Goal: Task Accomplishment & Management: Manage account settings

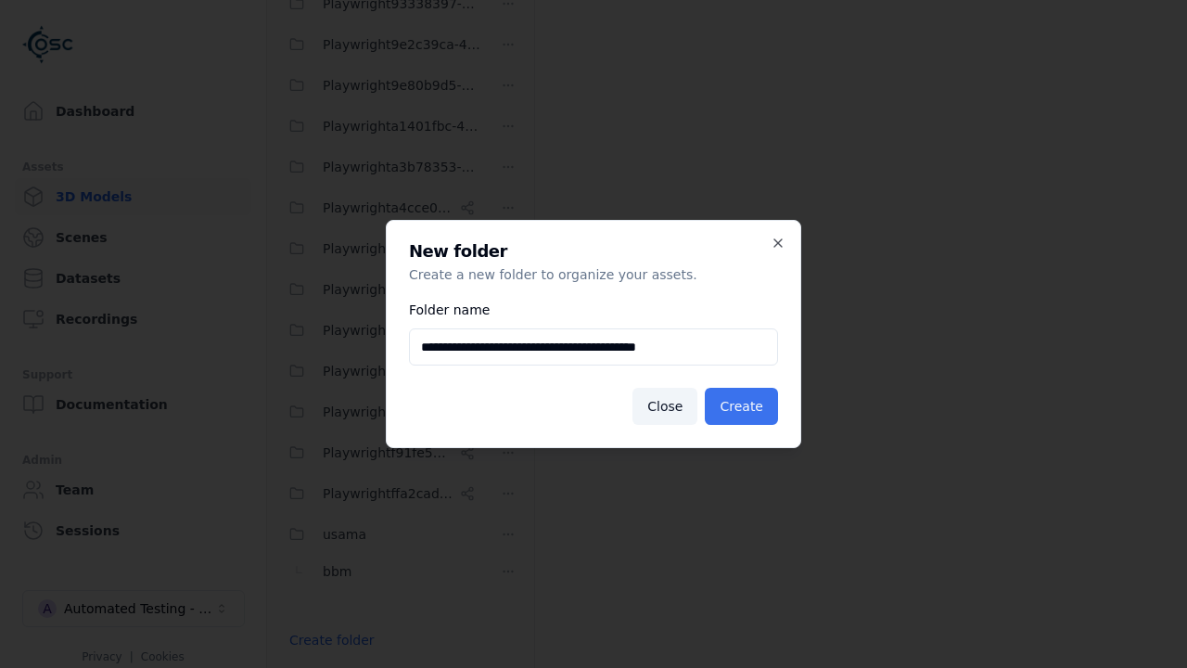
type input "**********"
click at [745, 406] on button "Create" at bounding box center [741, 406] width 73 height 37
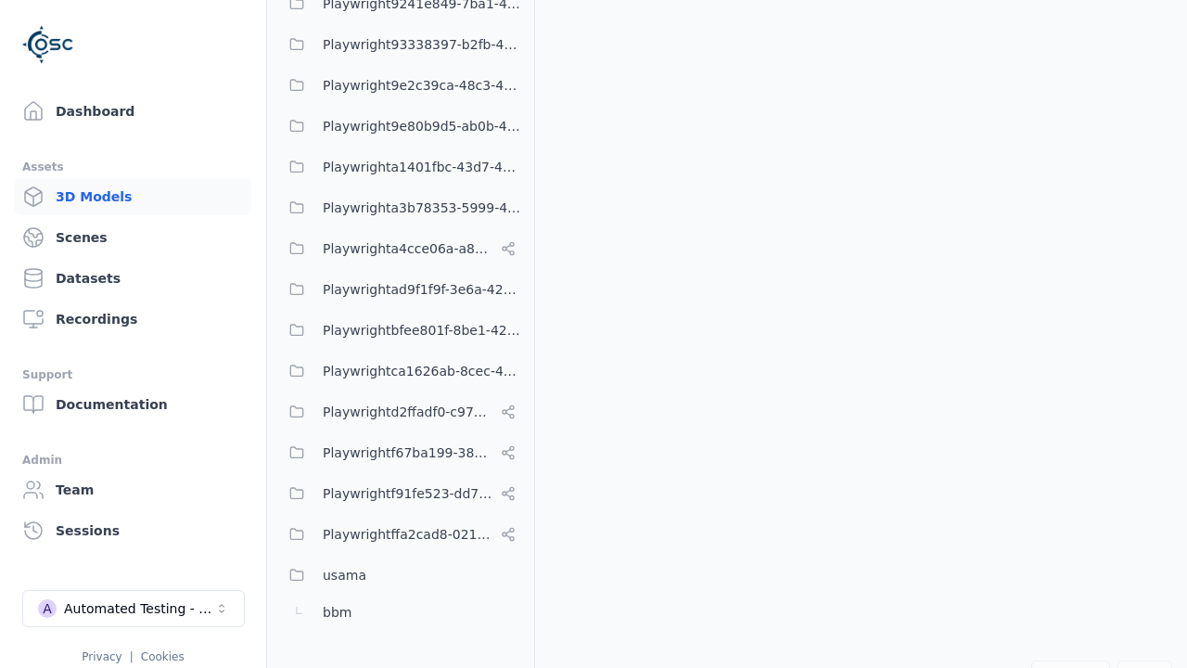
scroll to position [732, 0]
click at [310, 640] on button "Edit list" at bounding box center [313, 639] width 70 height 33
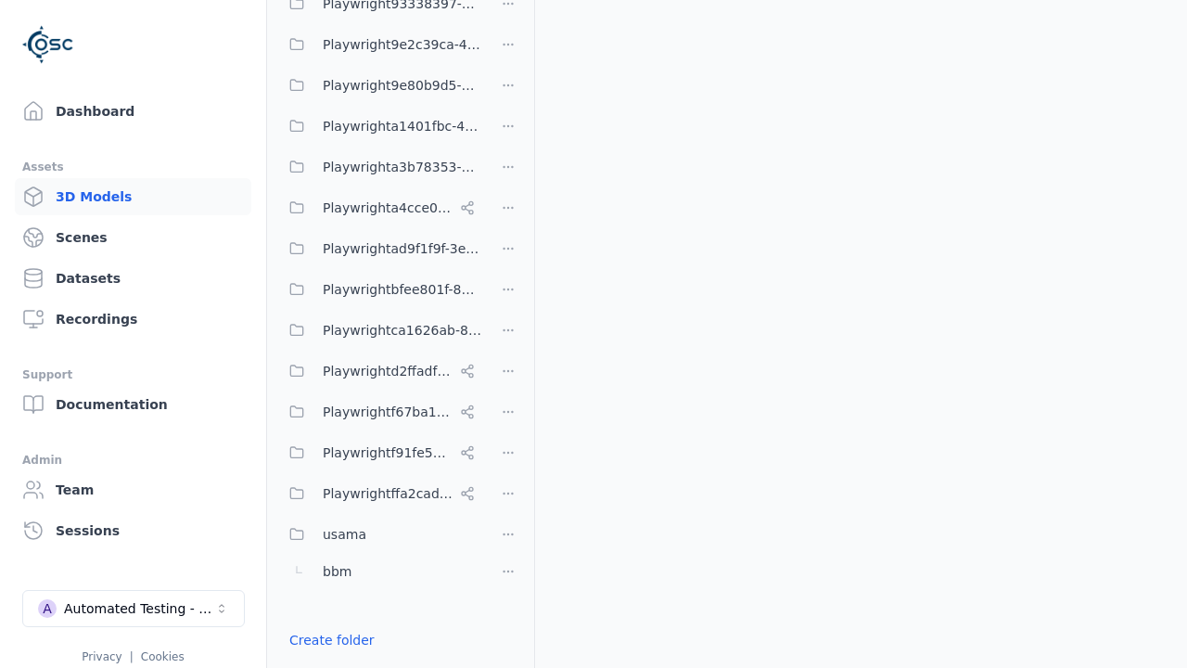
click at [508, 327] on html "Support Dashboard Assets 3D Models Scenes Datasets Recordings Support Documenta…" at bounding box center [593, 334] width 1187 height 668
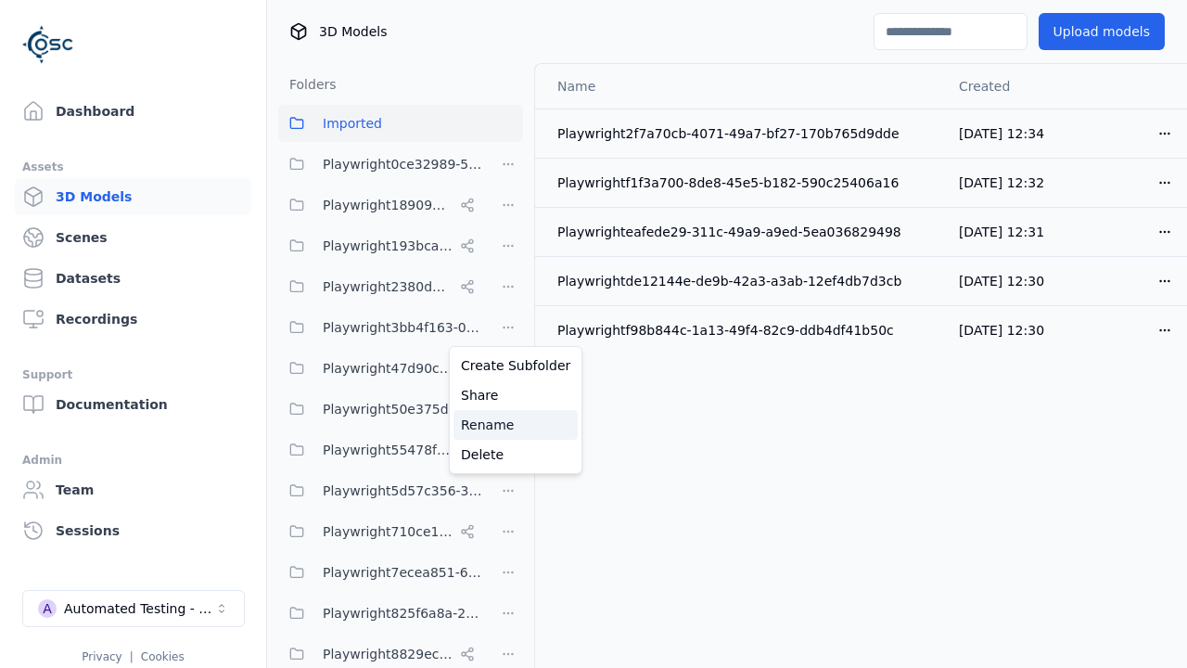
click at [508, 425] on div "Rename" at bounding box center [515, 425] width 124 height 30
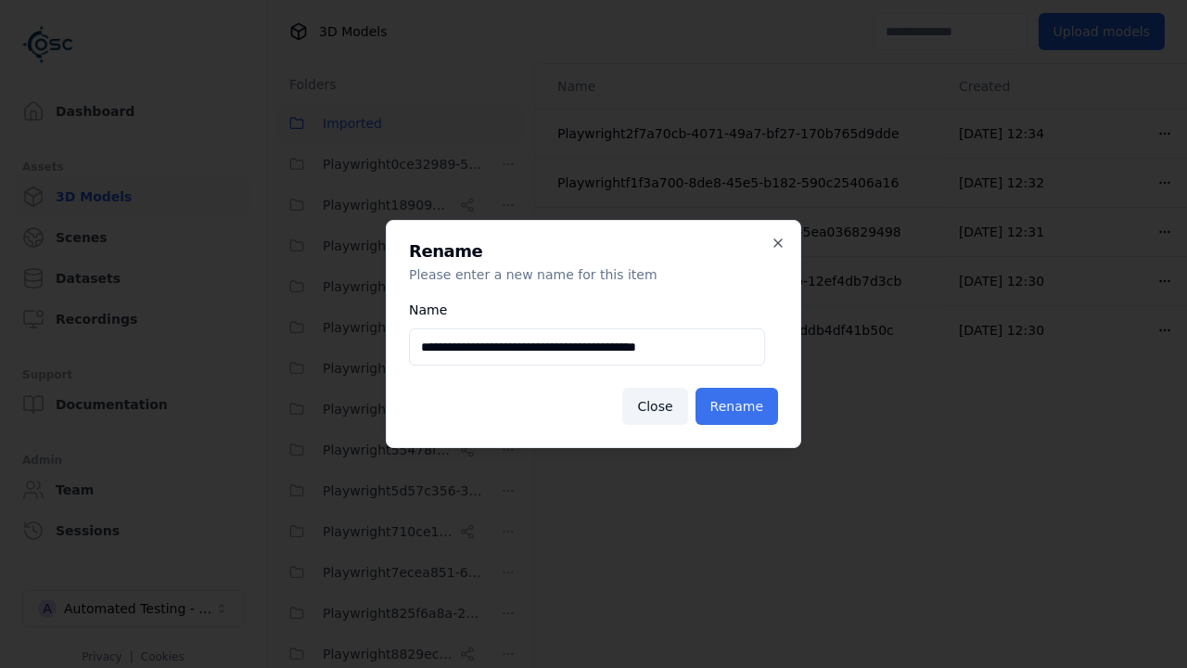
type input "**********"
click at [740, 406] on button "Rename" at bounding box center [736, 406] width 83 height 37
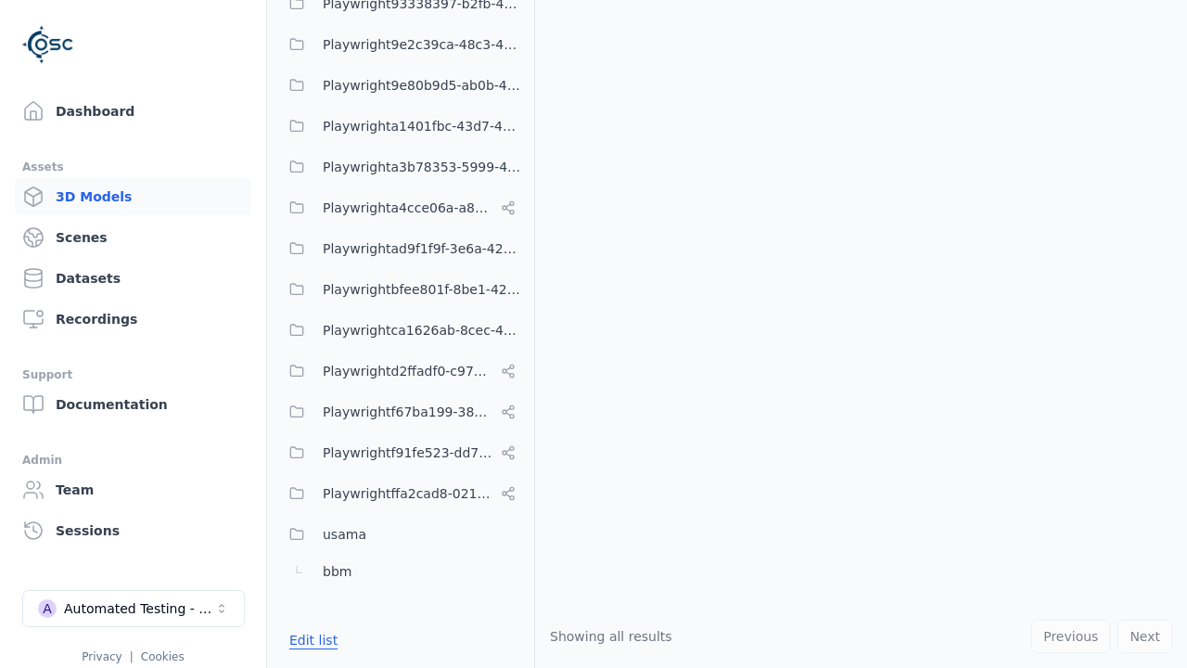
click at [310, 640] on button "Edit list" at bounding box center [313, 639] width 70 height 33
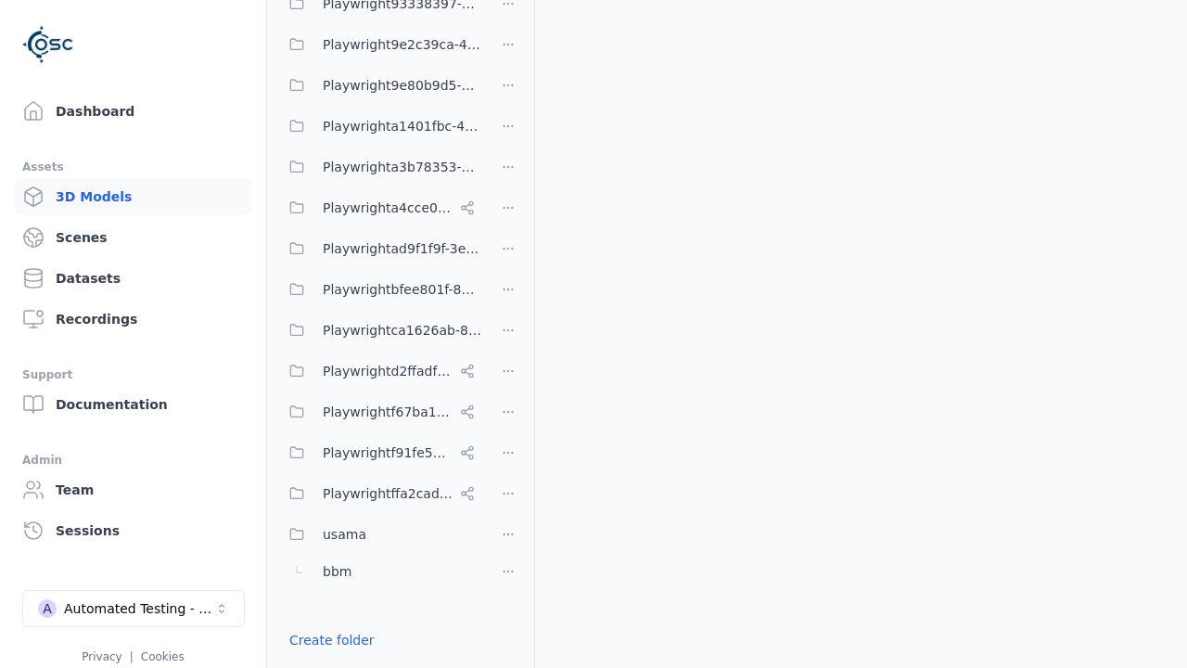
click at [508, 287] on html "Support Dashboard Assets 3D Models Scenes Datasets Recordings Support Documenta…" at bounding box center [593, 334] width 1187 height 668
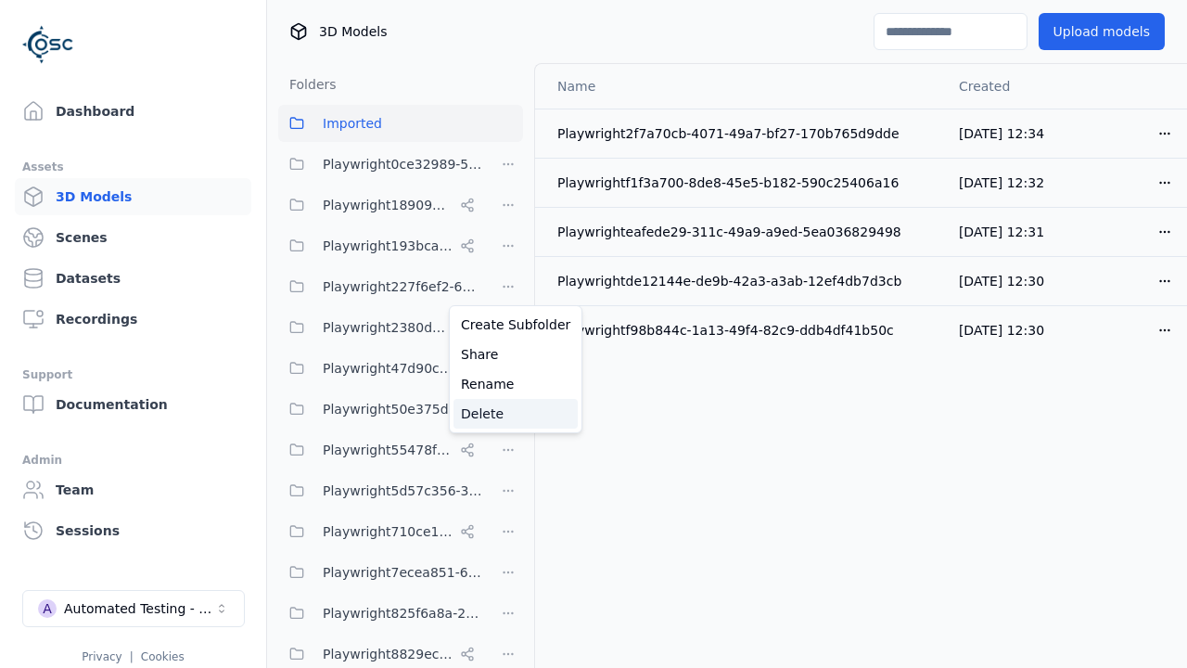
click at [508, 414] on div "Delete" at bounding box center [515, 414] width 124 height 30
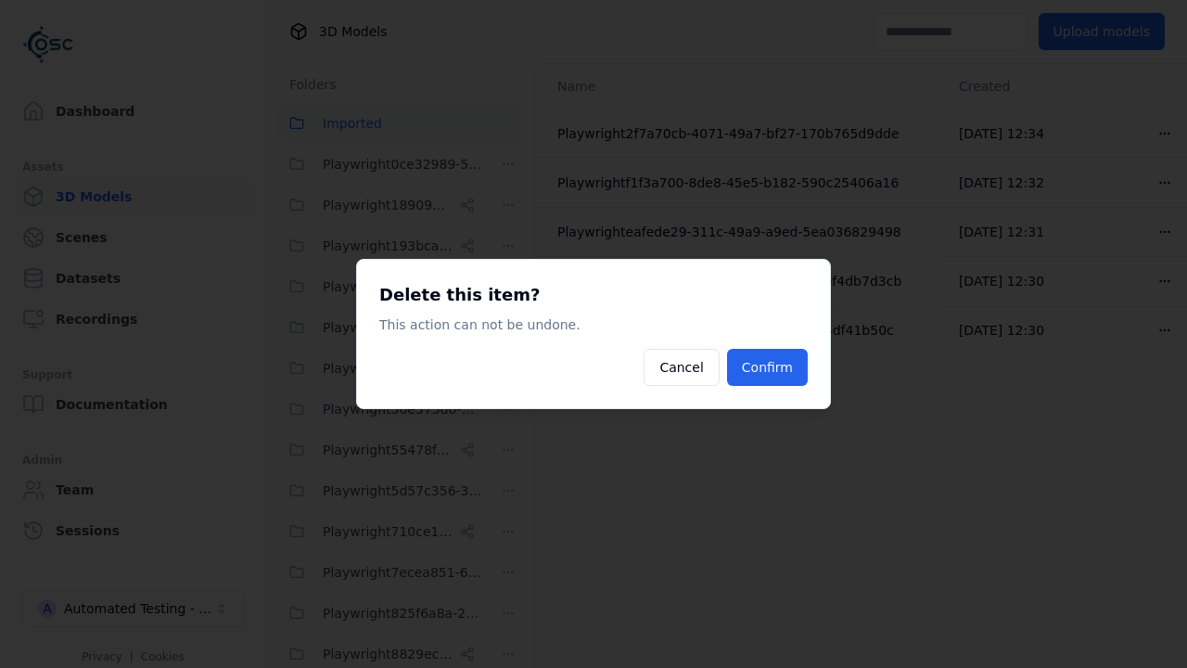
click at [770, 367] on button "Confirm" at bounding box center [767, 367] width 81 height 37
